Goal: Check status: Check status

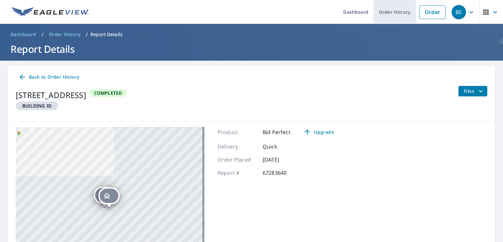
click at [393, 12] on link "Order History" at bounding box center [395, 12] width 42 height 24
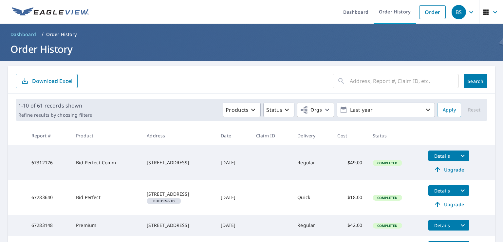
click at [447, 156] on span "Details" at bounding box center [442, 156] width 20 height 6
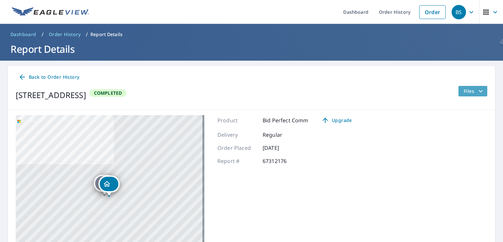
click at [479, 90] on icon "filesDropdownBtn-67312176" at bounding box center [481, 91] width 8 height 8
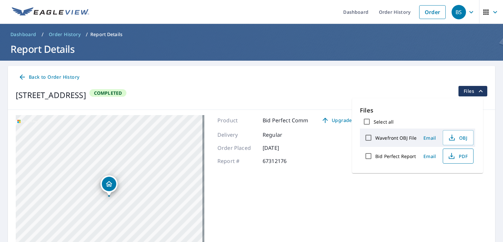
click at [457, 158] on span "PDF" at bounding box center [457, 156] width 21 height 8
click at [459, 137] on span "OBJ" at bounding box center [457, 138] width 21 height 8
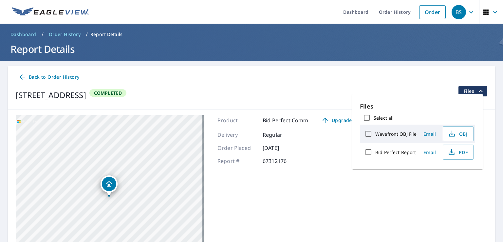
scroll to position [11, 0]
